Goal: Task Accomplishment & Management: Manage account settings

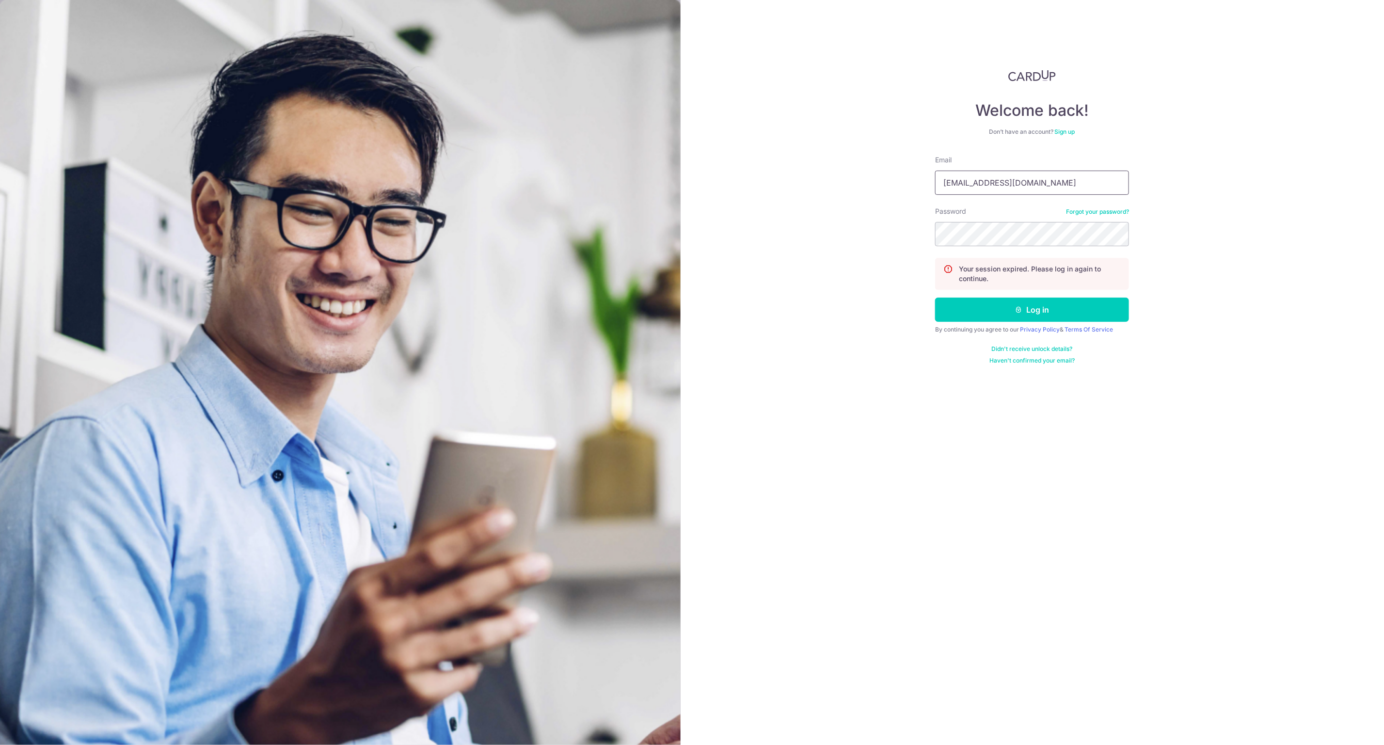
click at [1012, 180] on input "[EMAIL_ADDRESS][DOMAIN_NAME]" at bounding box center [1032, 183] width 194 height 24
type input "[EMAIL_ADDRESS][PERSON_NAME][DOMAIN_NAME]"
click at [1045, 312] on button "Log in" at bounding box center [1032, 310] width 194 height 24
